Goal: Transaction & Acquisition: Purchase product/service

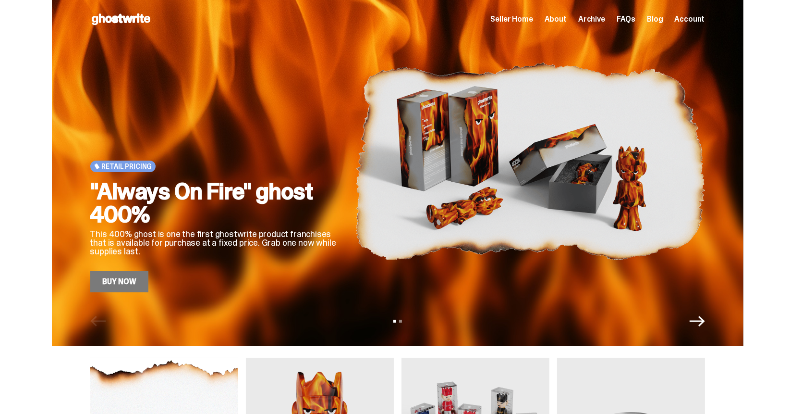
click at [698, 315] on icon "Next" at bounding box center [697, 320] width 15 height 15
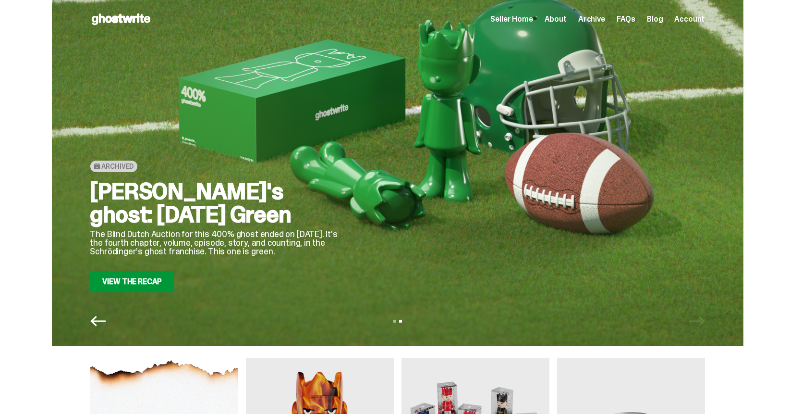
click at [96, 317] on icon "Previous" at bounding box center [97, 320] width 15 height 15
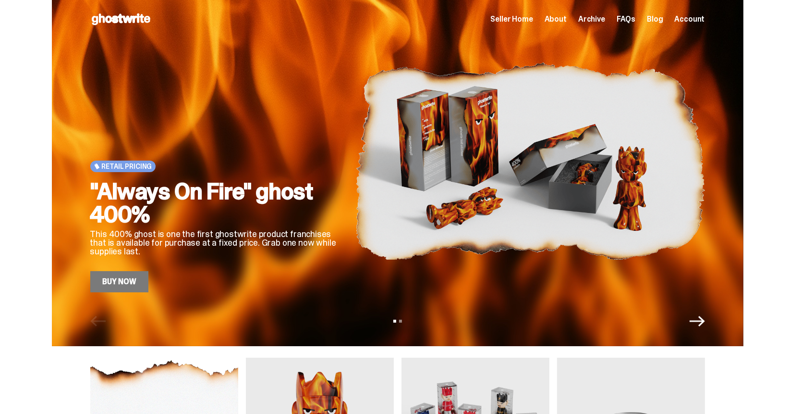
click at [121, 284] on link "Buy Now" at bounding box center [119, 281] width 59 height 21
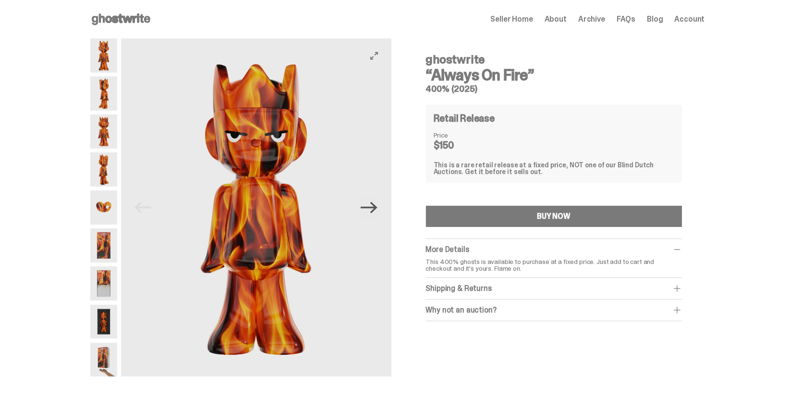
click at [378, 208] on icon "Next" at bounding box center [369, 208] width 17 height 12
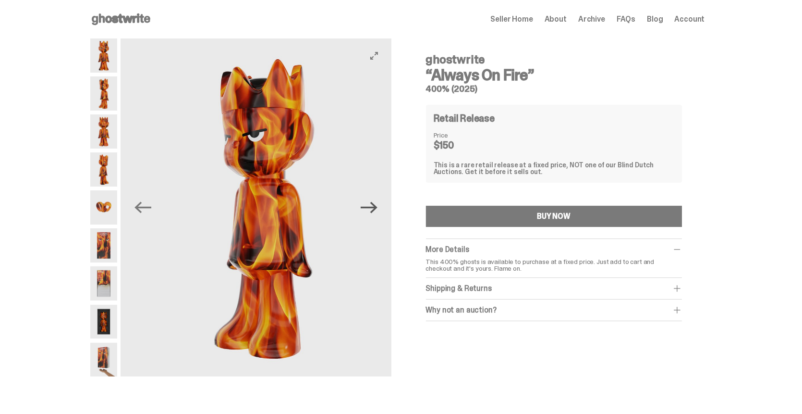
click at [377, 208] on icon "Next" at bounding box center [369, 208] width 17 height 12
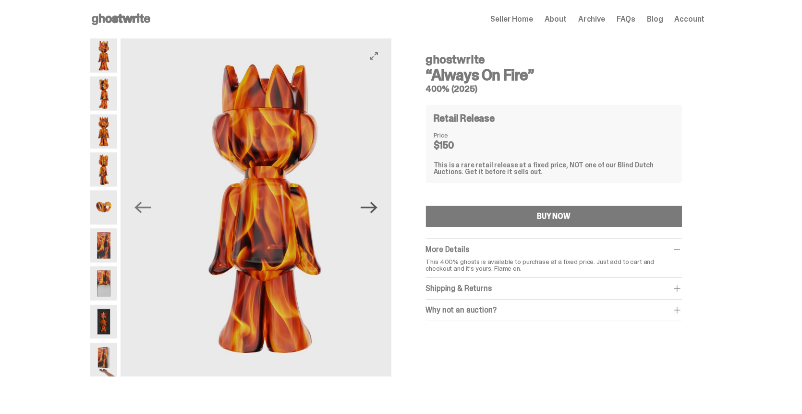
click at [376, 209] on icon "Next" at bounding box center [369, 207] width 17 height 17
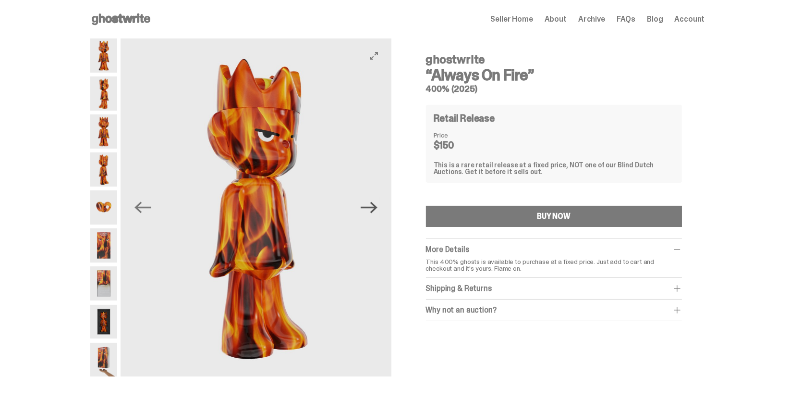
click at [373, 210] on icon "Next" at bounding box center [369, 207] width 17 height 17
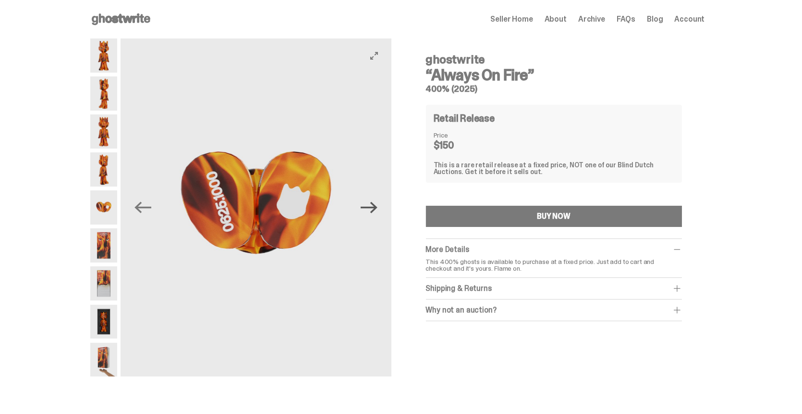
click at [373, 210] on icon "Next" at bounding box center [369, 207] width 17 height 17
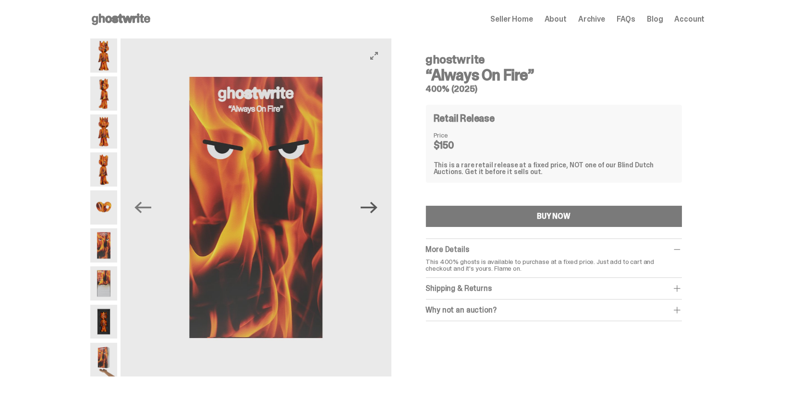
click at [373, 210] on icon "Next" at bounding box center [369, 207] width 17 height 17
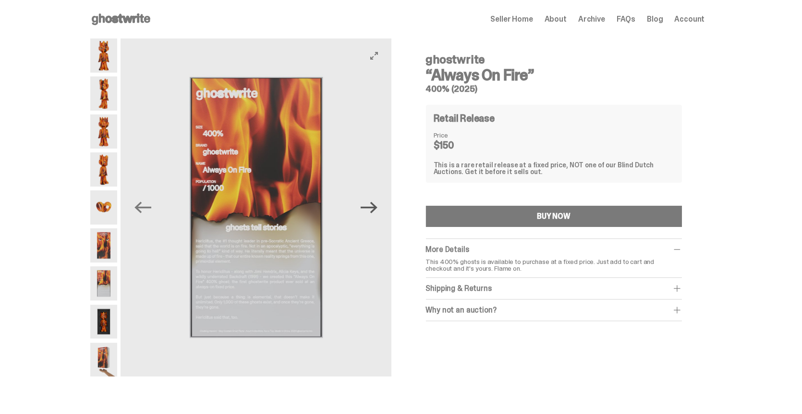
click at [373, 209] on icon "Next" at bounding box center [369, 207] width 17 height 17
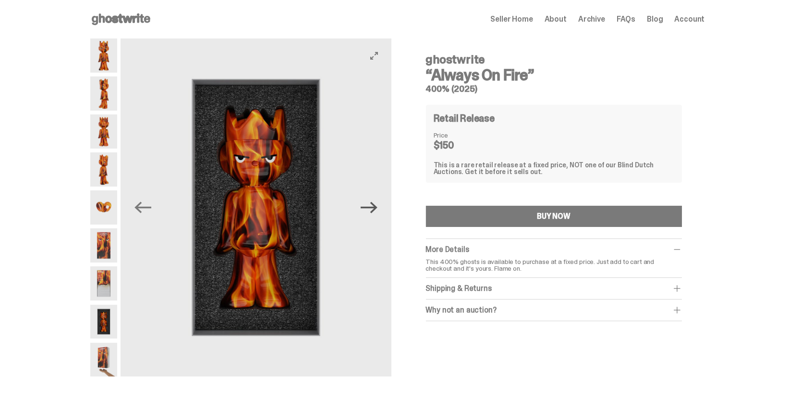
click at [372, 208] on icon "Next" at bounding box center [369, 207] width 17 height 17
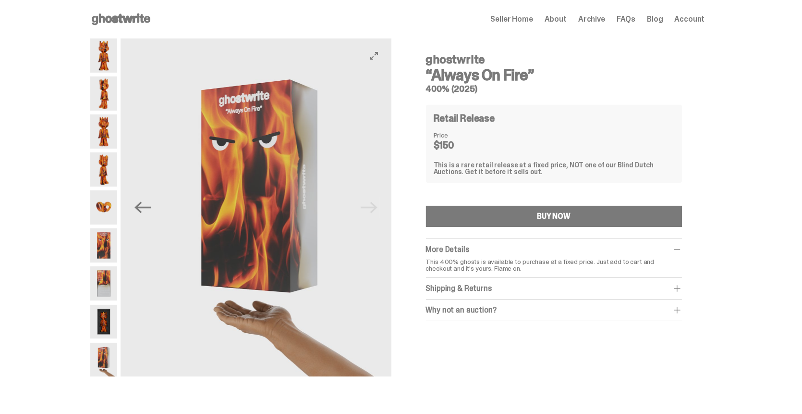
click at [372, 208] on img at bounding box center [259, 207] width 270 height 338
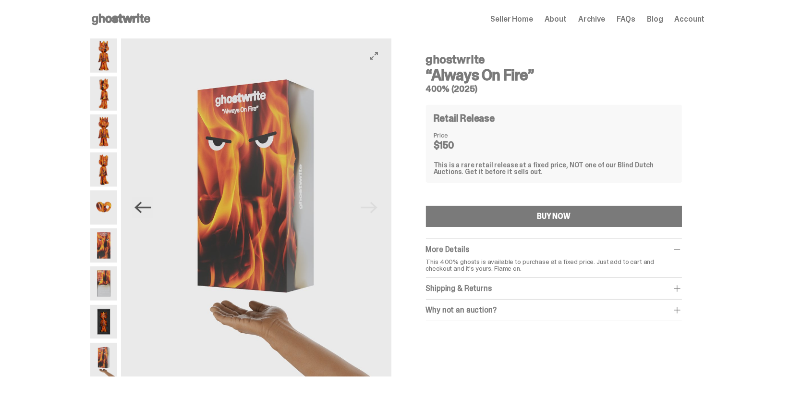
click at [146, 205] on icon "Previous" at bounding box center [142, 207] width 17 height 17
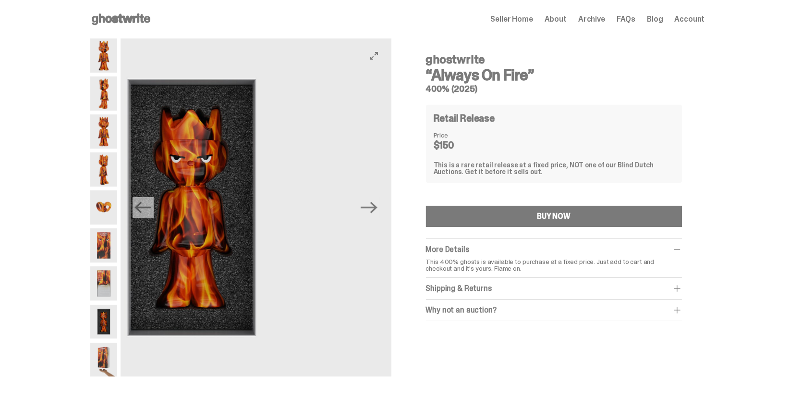
click at [145, 203] on icon "Previous" at bounding box center [142, 207] width 17 height 17
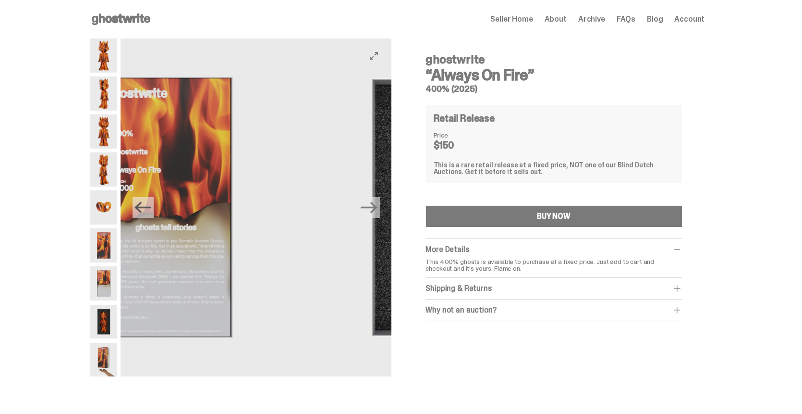
click at [145, 202] on icon "Previous" at bounding box center [142, 207] width 17 height 17
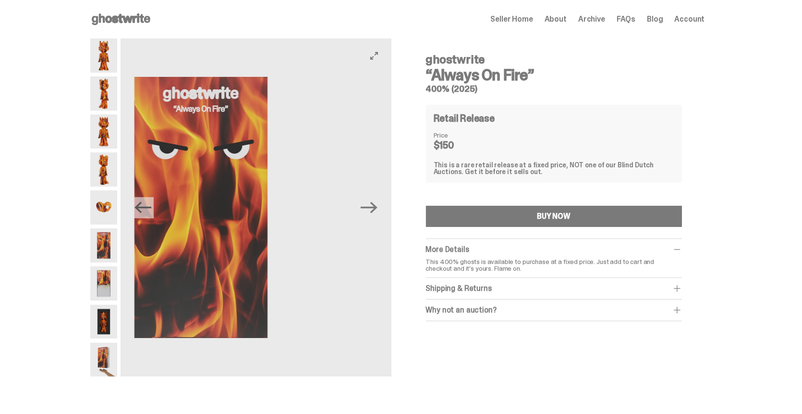
click at [145, 202] on icon "Previous" at bounding box center [142, 207] width 17 height 17
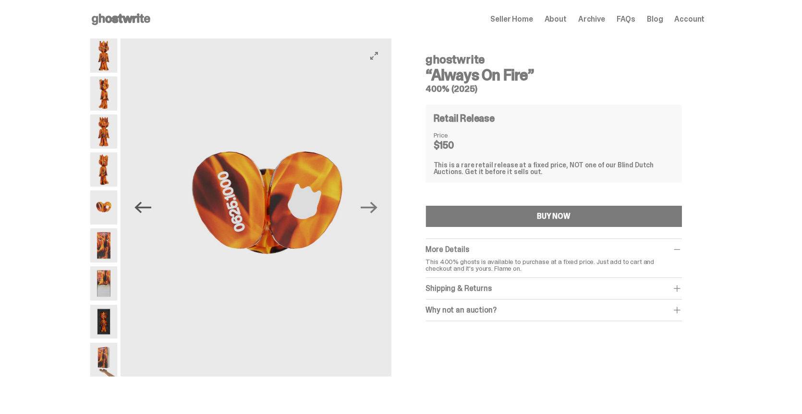
click at [145, 202] on icon "Previous" at bounding box center [142, 207] width 17 height 17
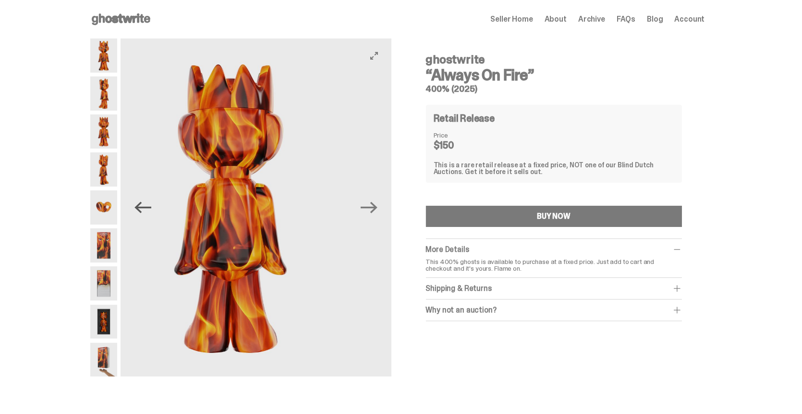
click at [145, 202] on icon "Previous" at bounding box center [142, 207] width 17 height 17
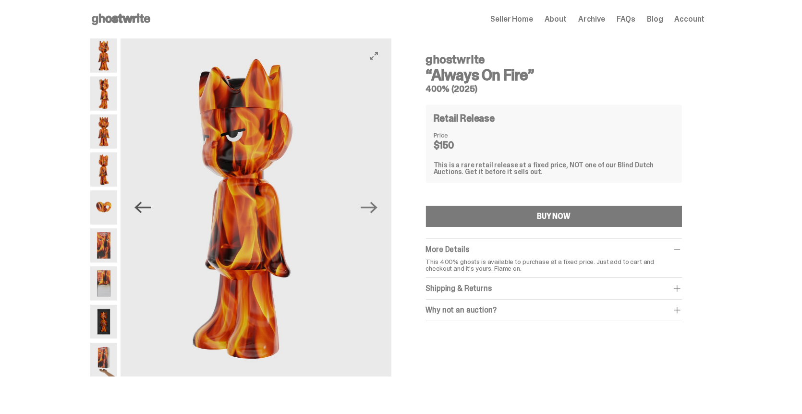
click at [145, 202] on icon "Previous" at bounding box center [142, 207] width 17 height 17
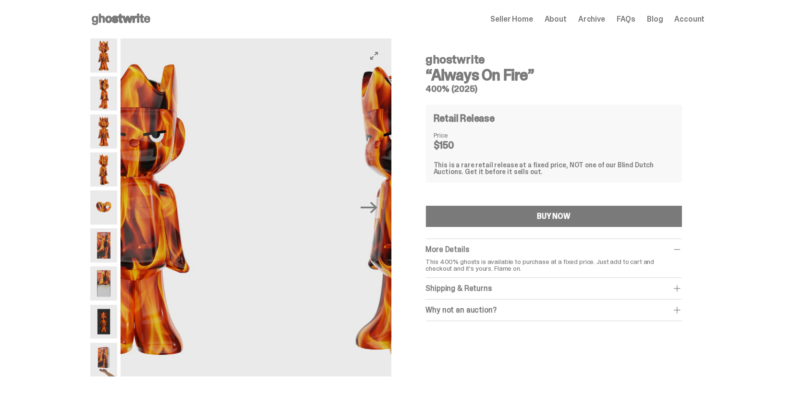
click at [145, 202] on img at bounding box center [135, 207] width 270 height 338
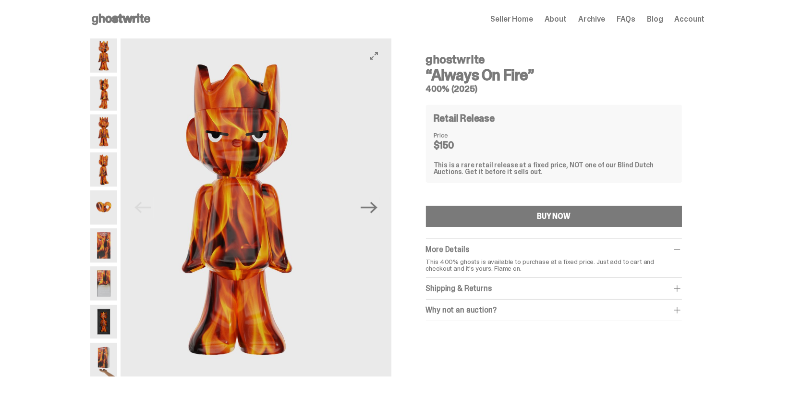
click at [145, 202] on img at bounding box center [237, 207] width 270 height 338
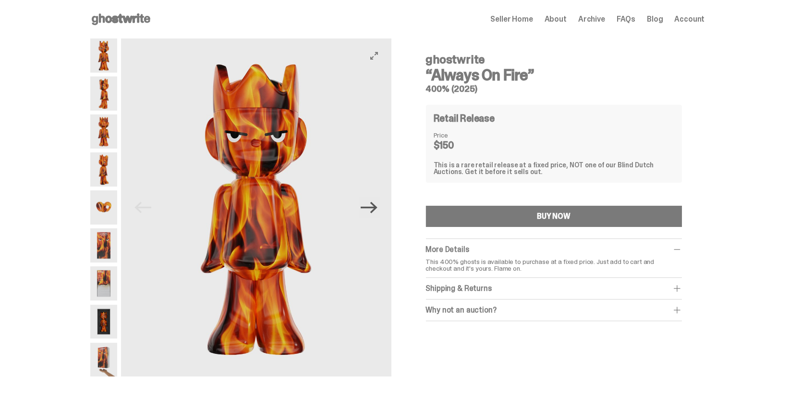
click at [370, 209] on icon "Next" at bounding box center [369, 207] width 17 height 17
click at [370, 208] on icon "Next" at bounding box center [369, 208] width 17 height 12
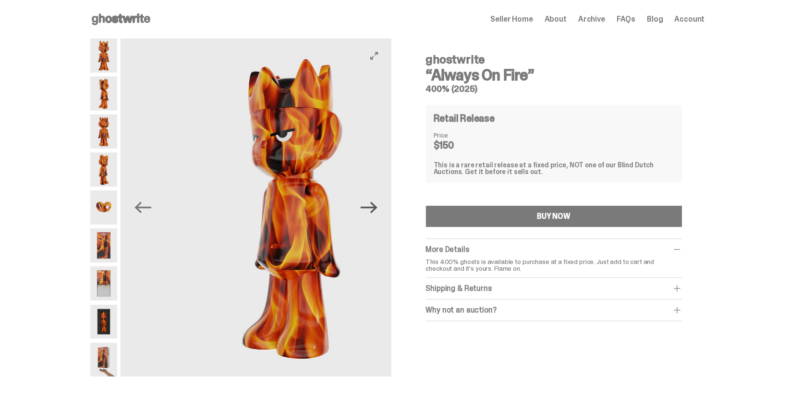
click at [370, 206] on icon "Next" at bounding box center [369, 207] width 17 height 17
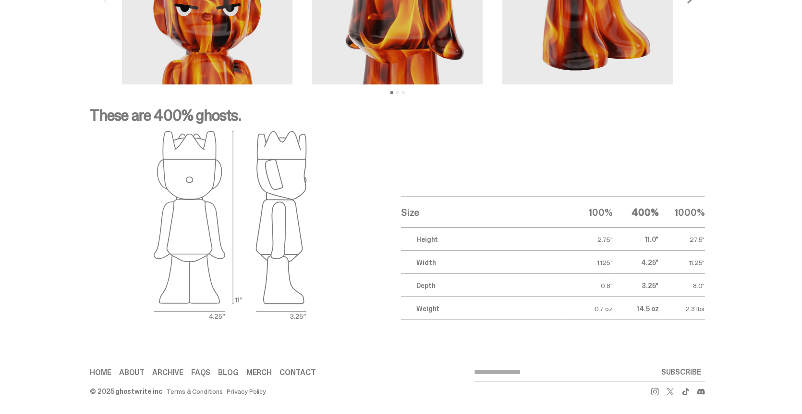
scroll to position [1402, 0]
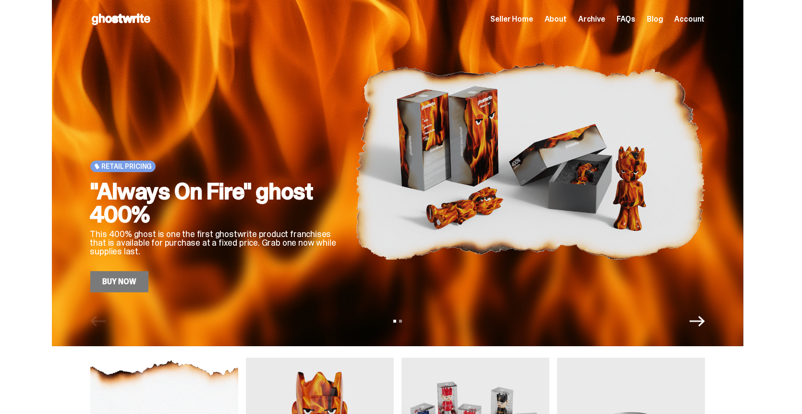
click at [134, 286] on link "Buy Now" at bounding box center [119, 281] width 59 height 21
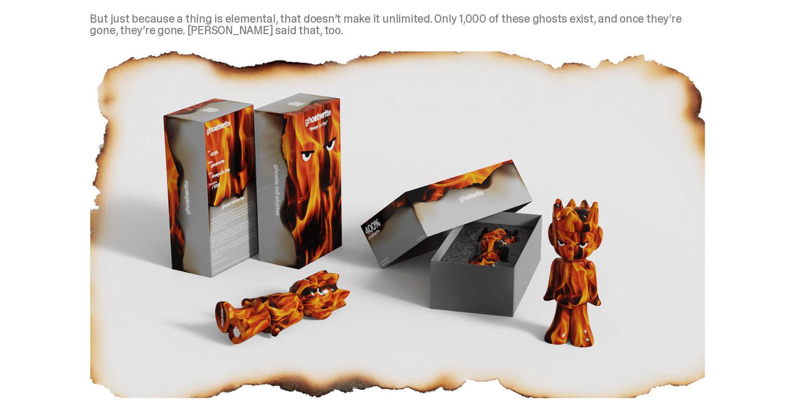
scroll to position [913, 0]
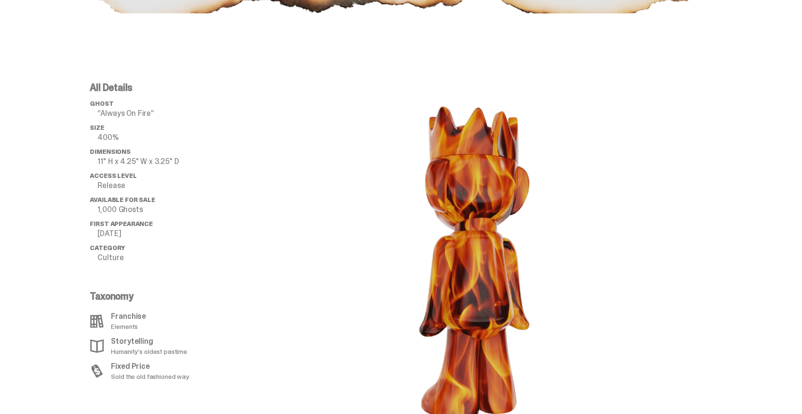
click at [103, 209] on p "1,000 Ghosts" at bounding box center [171, 210] width 146 height 8
click at [124, 211] on p "1,000 Ghosts" at bounding box center [171, 210] width 146 height 8
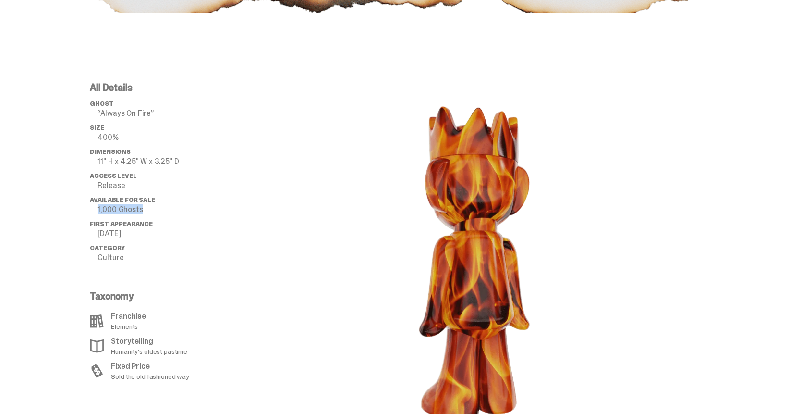
click at [124, 211] on p "1,000 Ghosts" at bounding box center [171, 210] width 146 height 8
click at [116, 211] on p "1,000 Ghosts" at bounding box center [171, 210] width 146 height 8
click at [129, 210] on p "1,000 Ghosts" at bounding box center [171, 210] width 146 height 8
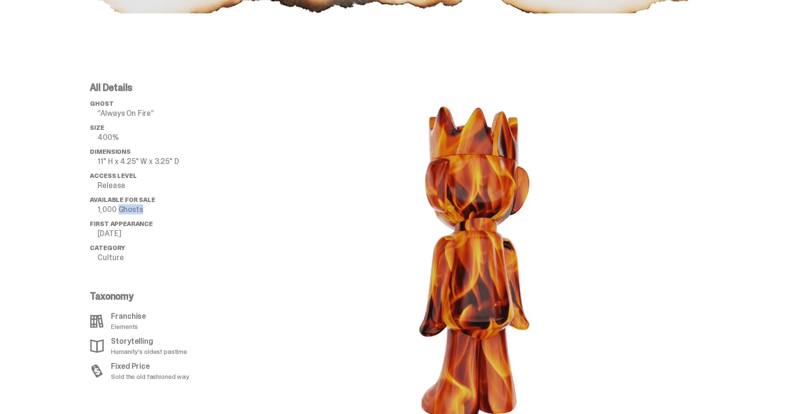
click at [129, 210] on p "1,000 Ghosts" at bounding box center [171, 210] width 146 height 8
click at [126, 232] on p "[DATE]" at bounding box center [171, 234] width 146 height 8
click at [125, 232] on p "[DATE]" at bounding box center [171, 234] width 146 height 8
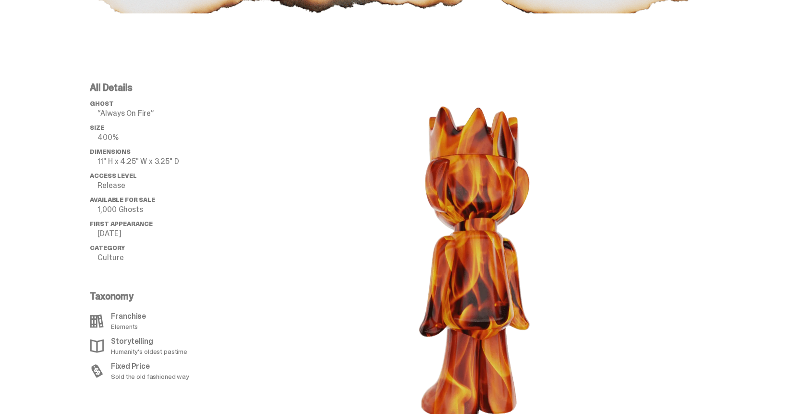
click at [120, 218] on ul "ghost “Always On Fire” Size 400% Dimensions 11" H x 4.25" W x 3.25" D Access Le…" at bounding box center [167, 184] width 154 height 168
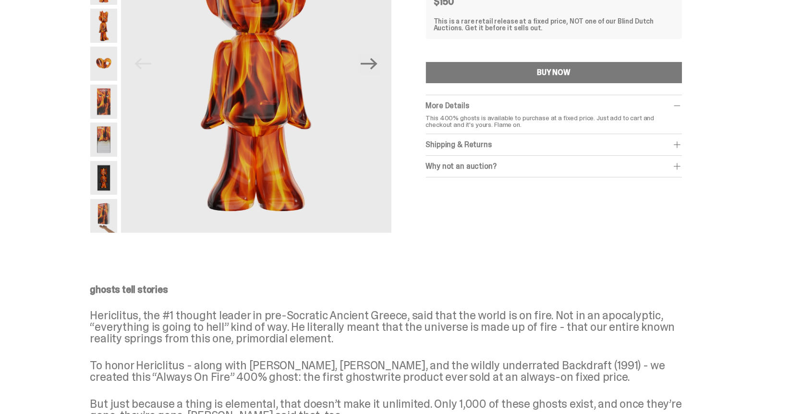
scroll to position [0, 0]
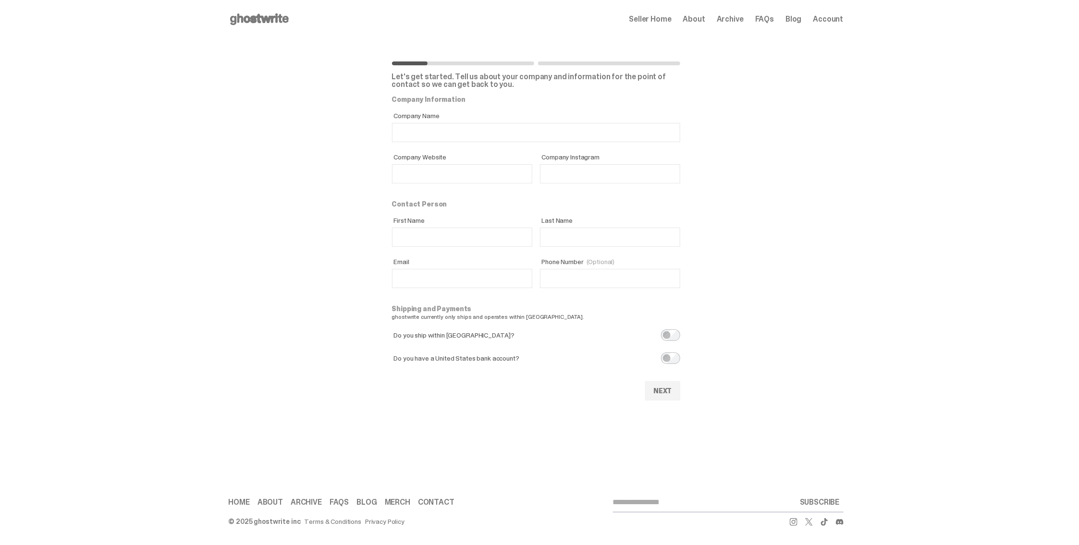
click at [250, 208] on main "Something went wrong! Hang in there while we get back on track Let's get starte…" at bounding box center [536, 219] width 1072 height 362
